Goal: Task Accomplishment & Management: Manage account settings

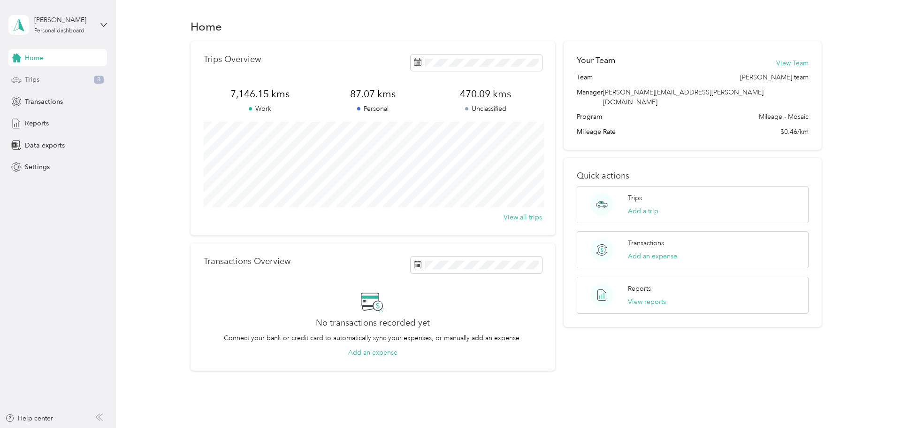
click at [25, 77] on span "Trips" at bounding box center [32, 80] width 15 height 10
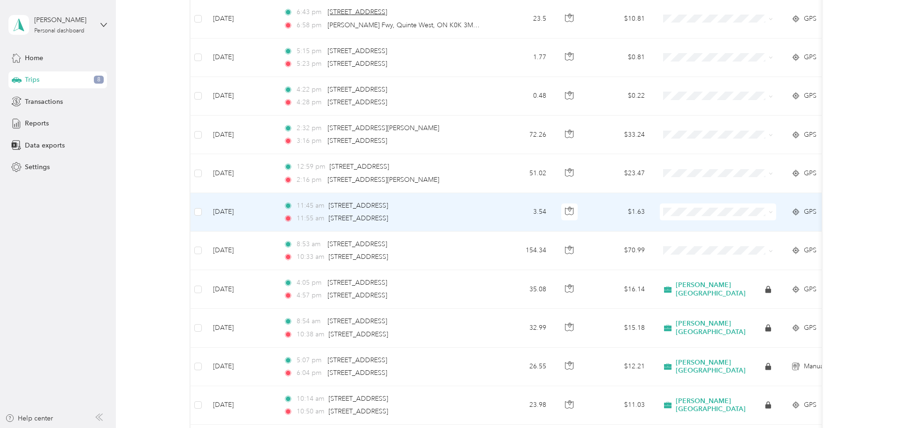
scroll to position [195, 0]
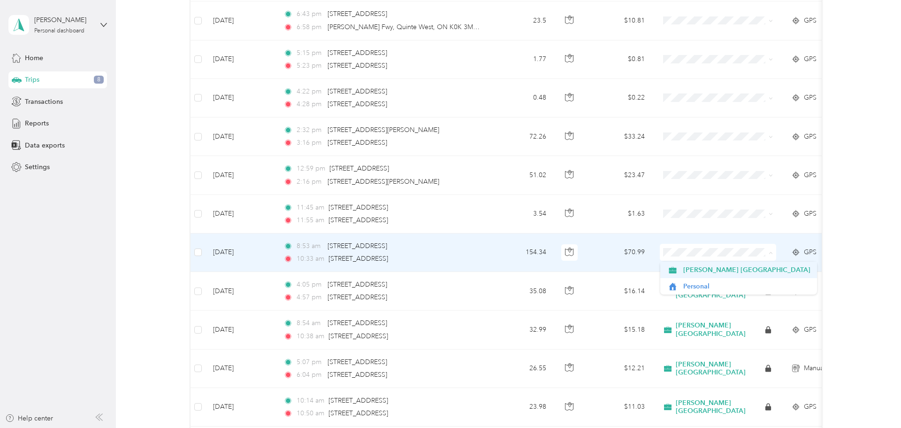
click at [690, 267] on span "[PERSON_NAME] [GEOGRAPHIC_DATA]" at bounding box center [746, 270] width 127 height 10
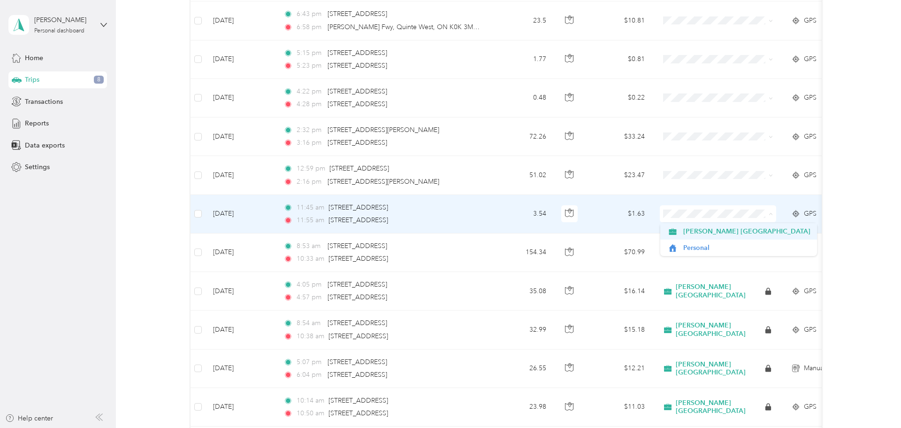
click at [696, 233] on span "[PERSON_NAME] [GEOGRAPHIC_DATA]" at bounding box center [746, 231] width 127 height 10
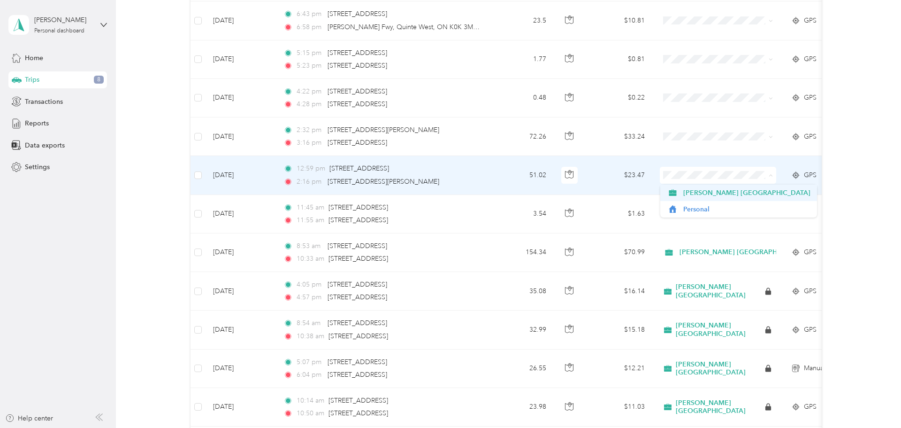
click at [696, 191] on span "[PERSON_NAME] [GEOGRAPHIC_DATA]" at bounding box center [746, 193] width 127 height 10
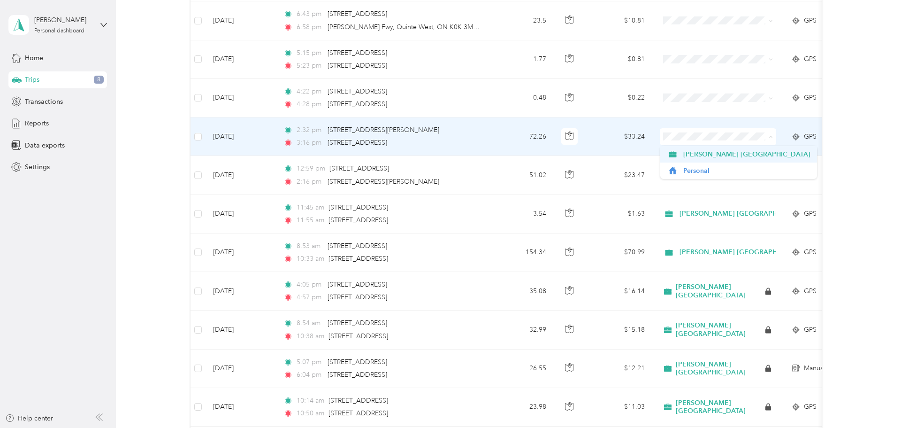
click at [688, 154] on span "[PERSON_NAME] [GEOGRAPHIC_DATA]" at bounding box center [746, 154] width 127 height 10
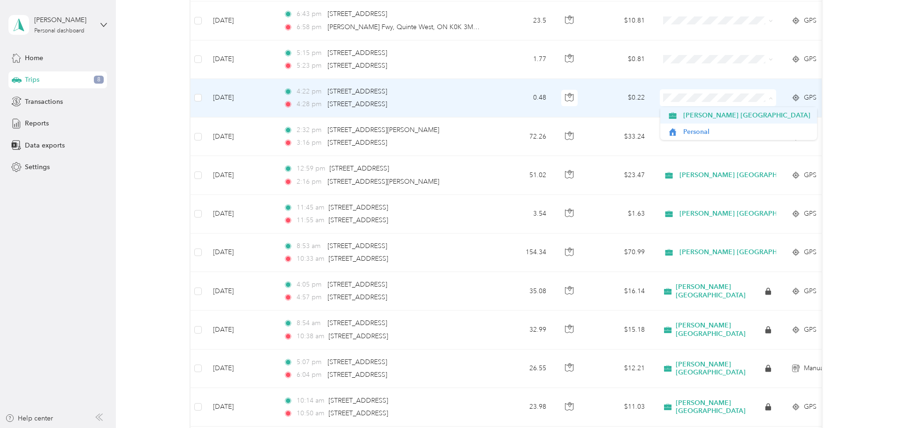
click at [692, 116] on span "[PERSON_NAME] [GEOGRAPHIC_DATA]" at bounding box center [746, 115] width 127 height 10
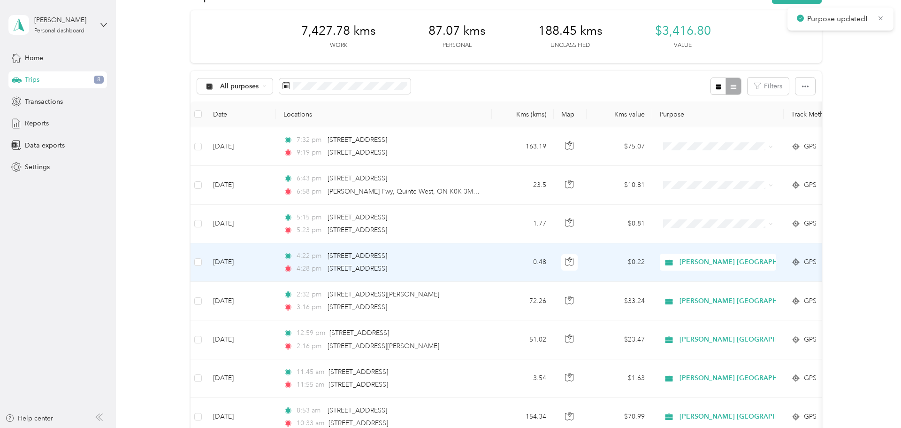
scroll to position [0, 0]
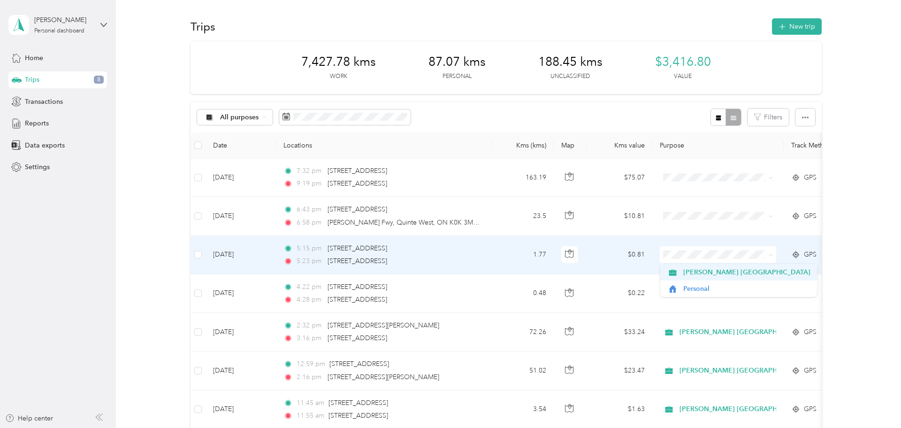
click at [697, 278] on li "[PERSON_NAME] [GEOGRAPHIC_DATA]" at bounding box center [738, 272] width 157 height 16
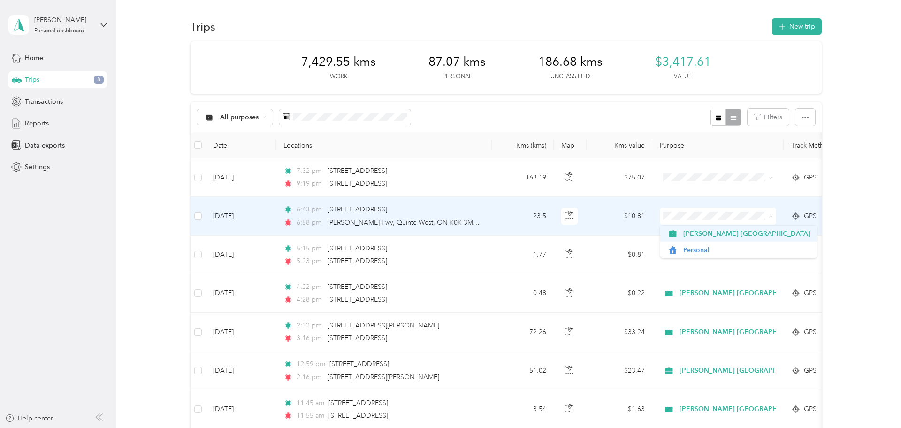
click at [692, 234] on span "[PERSON_NAME] [GEOGRAPHIC_DATA]" at bounding box center [746, 234] width 127 height 10
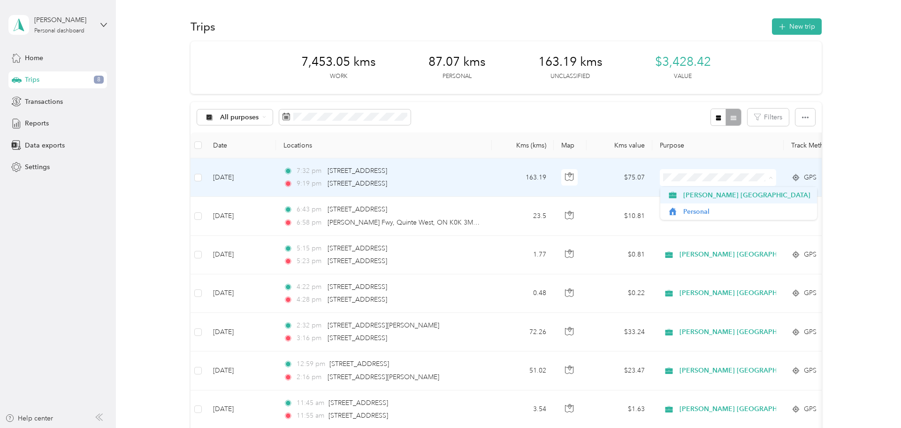
click at [701, 192] on span "[PERSON_NAME] [GEOGRAPHIC_DATA]" at bounding box center [746, 195] width 127 height 10
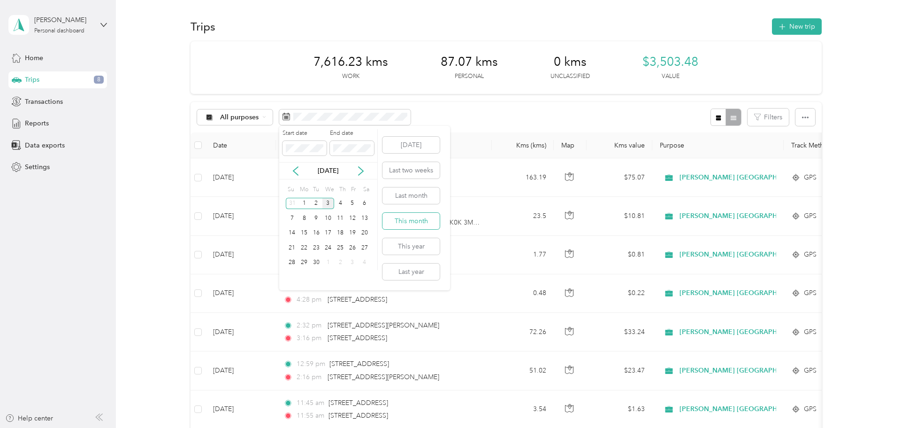
click at [428, 221] on button "This month" at bounding box center [411, 221] width 57 height 16
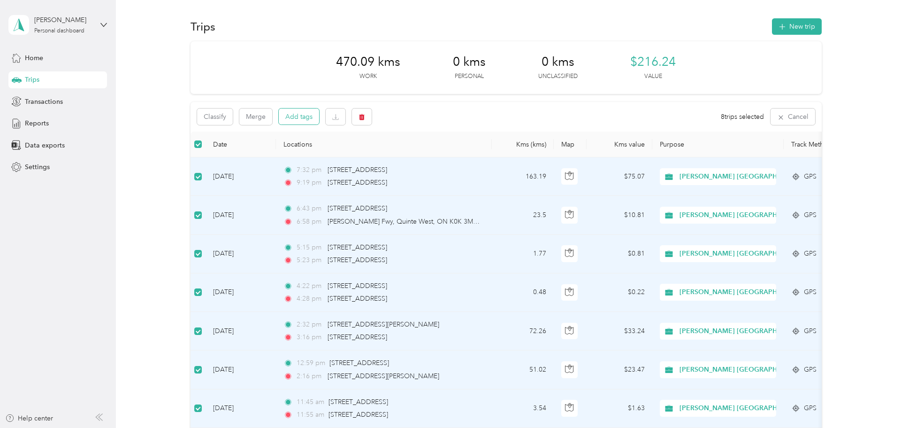
click at [307, 123] on button "Add tags" at bounding box center [299, 116] width 40 height 16
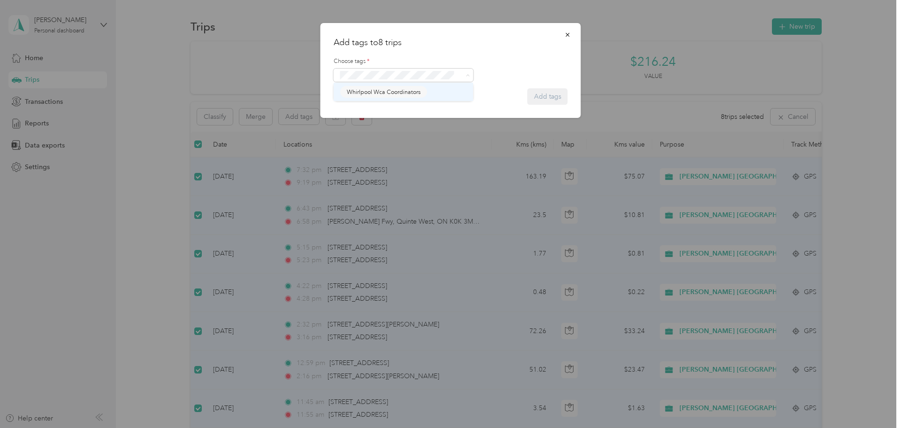
click at [392, 88] on span "Whirlpool Wca Coordinators" at bounding box center [384, 92] width 74 height 8
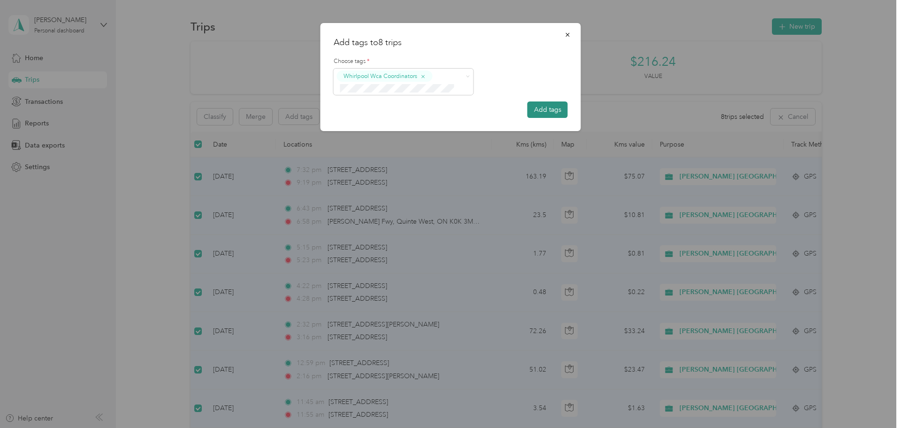
click at [545, 110] on button "Add tags" at bounding box center [548, 109] width 40 height 16
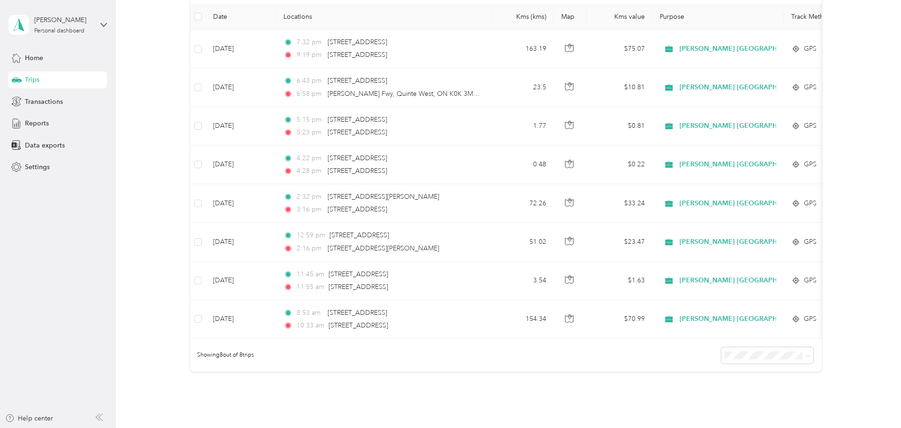
scroll to position [119, 0]
